Goal: Information Seeking & Learning: Learn about a topic

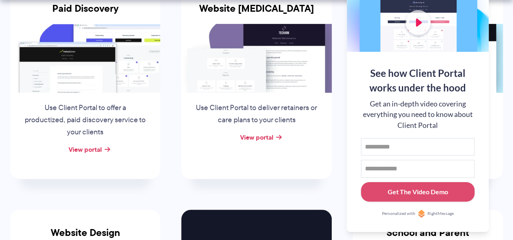
scroll to position [202, 0]
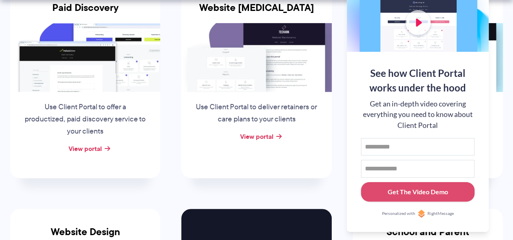
click at [212, 104] on p "Use Client Portal to deliver retainers or care plans to your clients" at bounding box center [256, 113] width 123 height 24
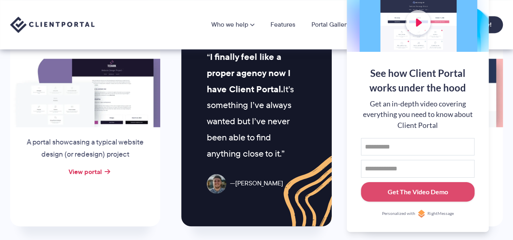
scroll to position [389, 0]
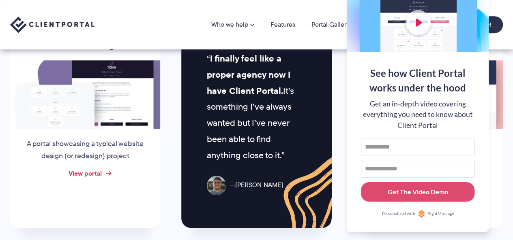
click at [94, 172] on link "View portal" at bounding box center [85, 174] width 33 height 10
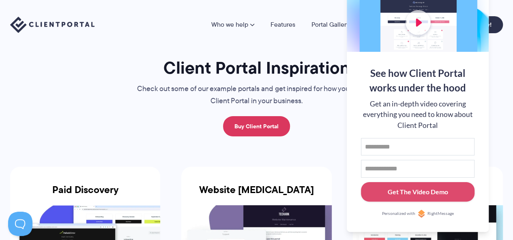
scroll to position [0, 0]
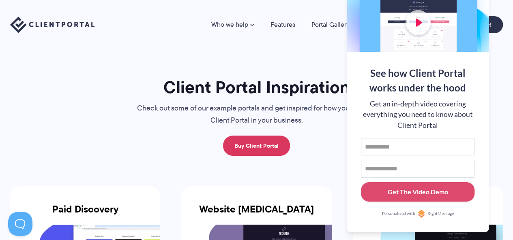
click at [319, 149] on div "Client Portal Inspiration Check out some of our example portals and get inspire…" at bounding box center [257, 116] width 272 height 79
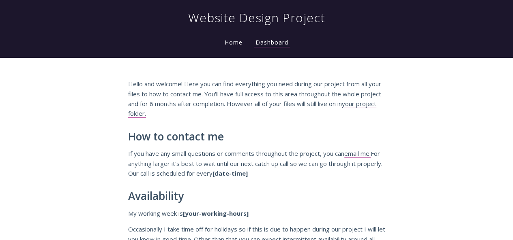
scroll to position [62, 0]
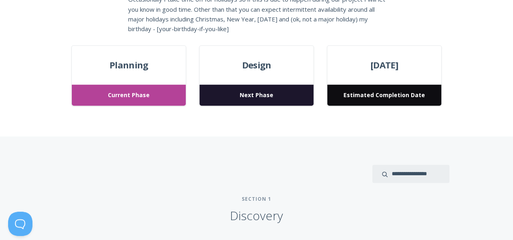
scroll to position [298, 0]
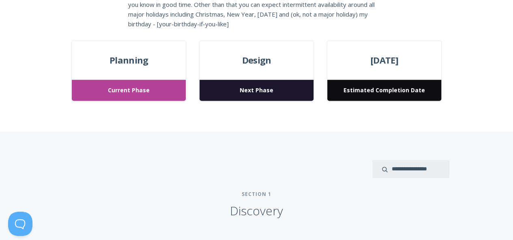
click at [266, 68] on div "Design Next Phase" at bounding box center [256, 71] width 115 height 61
click at [379, 80] on span "Estimated Completion Date" at bounding box center [384, 90] width 114 height 21
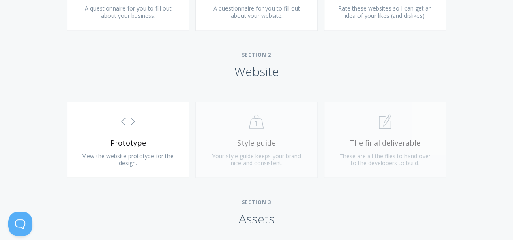
scroll to position [665, 0]
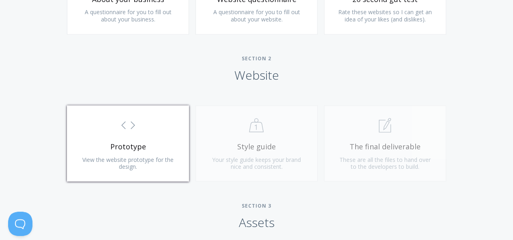
click at [134, 151] on link ".st0{fill:none;stroke:#000000;stroke-width:2;stroke-miterlimit:10;} Untitled-16…" at bounding box center [128, 143] width 122 height 76
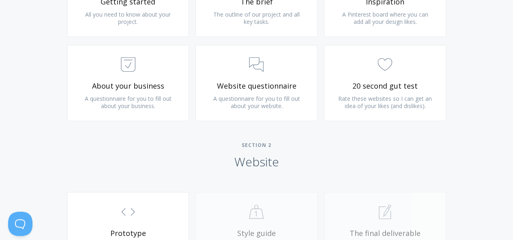
scroll to position [575, 0]
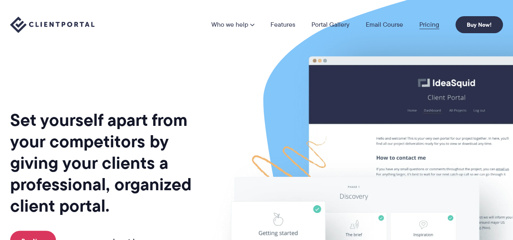
click at [431, 24] on link "Pricing" at bounding box center [429, 24] width 20 height 6
